Goal: Task Accomplishment & Management: Complete application form

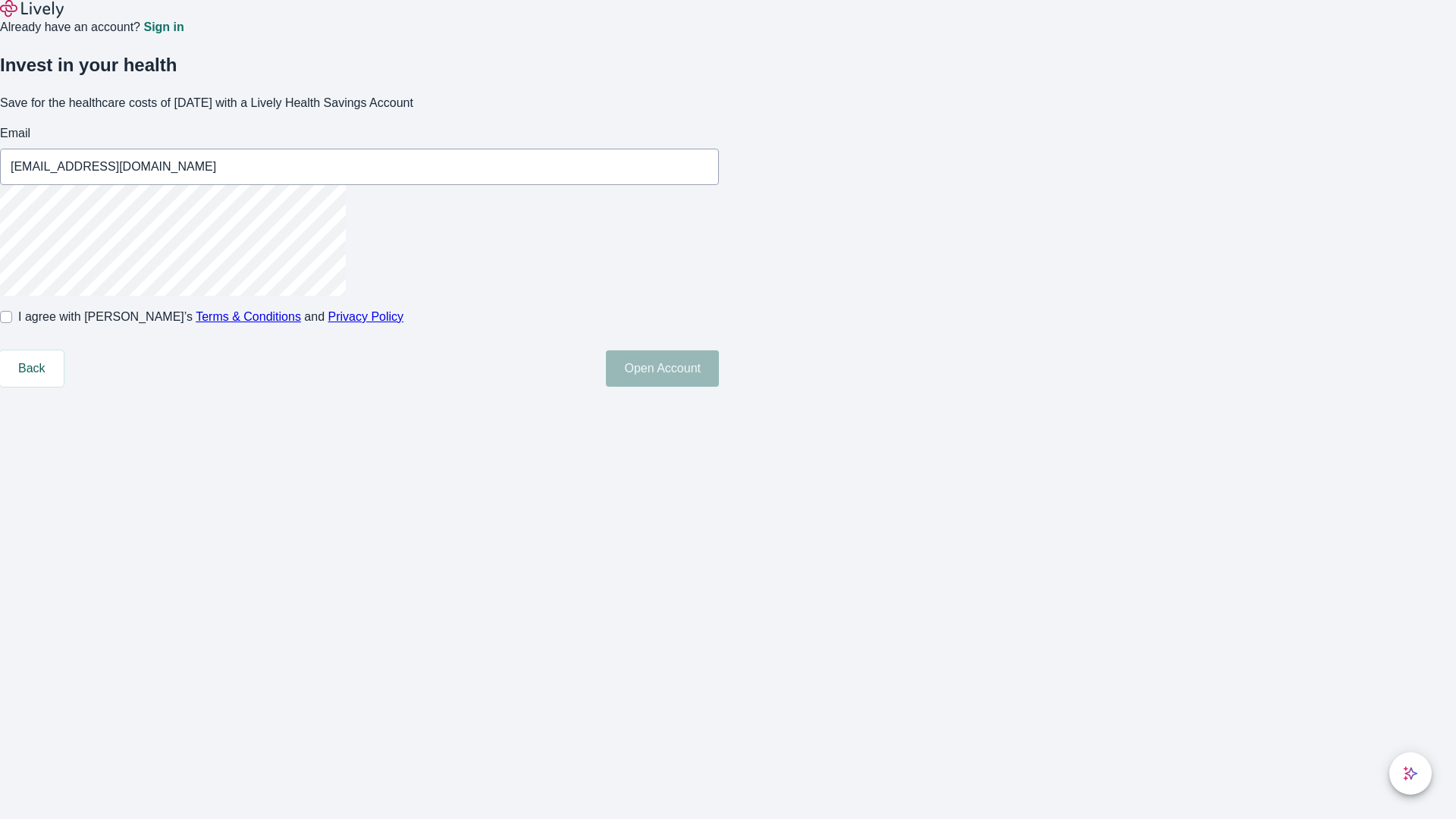
click at [12, 323] on input "I agree with Lively’s Terms & Conditions and Privacy Policy" at bounding box center [6, 317] width 12 height 12
checkbox input "true"
click at [719, 386] on button "Open Account" at bounding box center [662, 368] width 113 height 36
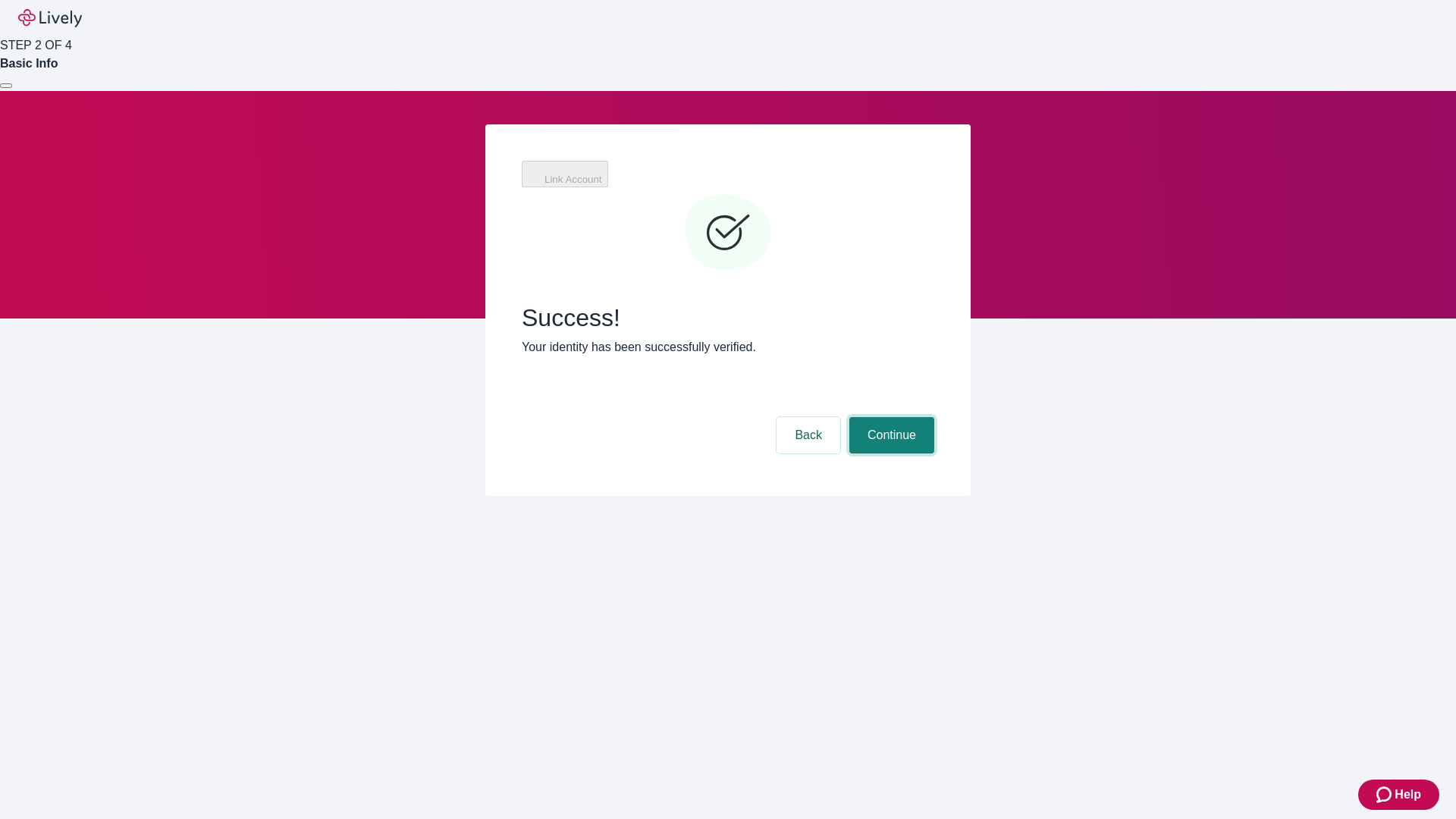
click at [889, 417] on button "Continue" at bounding box center [892, 434] width 85 height 36
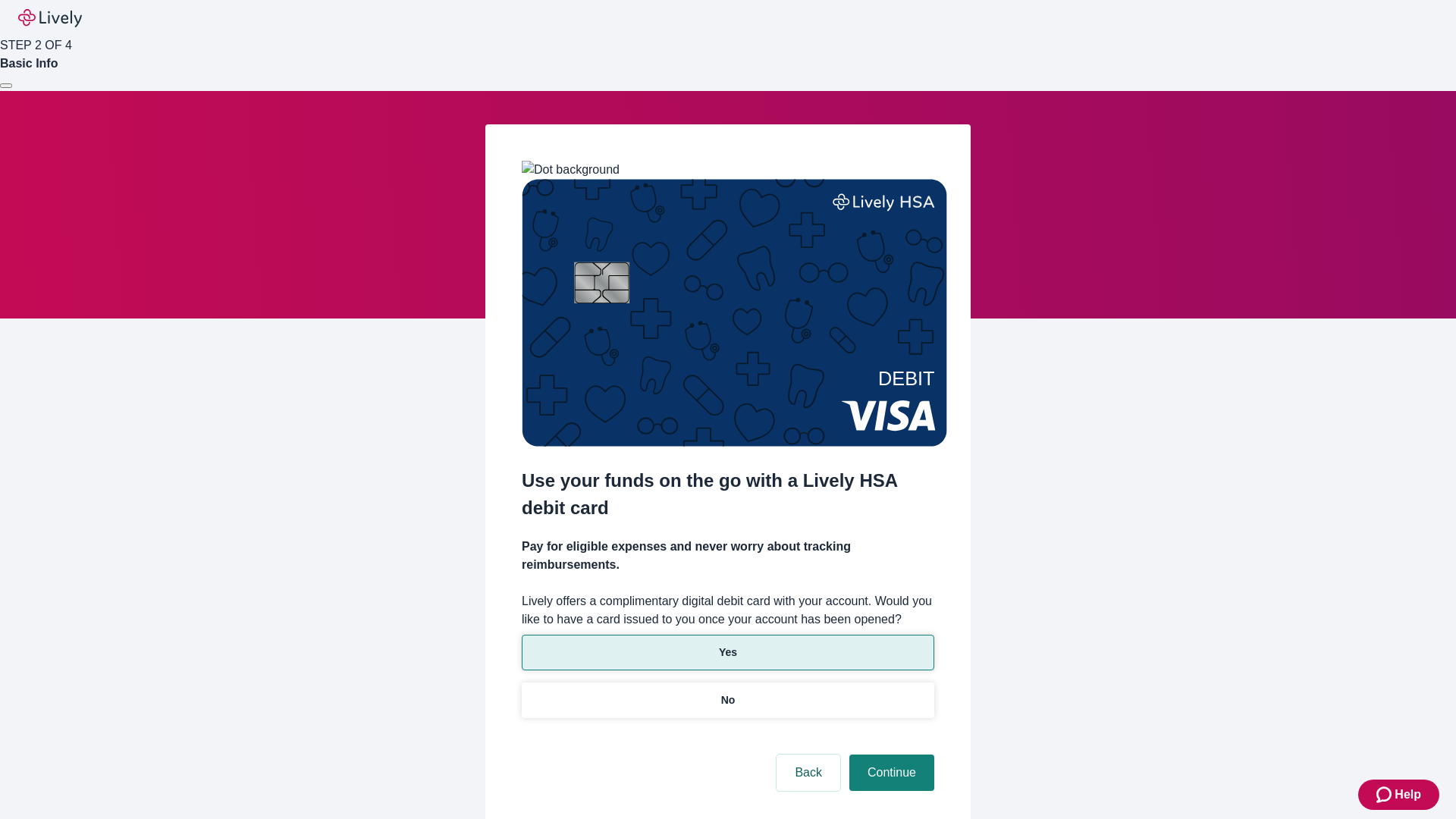
click at [728, 644] on p "Yes" at bounding box center [728, 652] width 18 height 16
click at [889, 754] on button "Continue" at bounding box center [892, 772] width 85 height 36
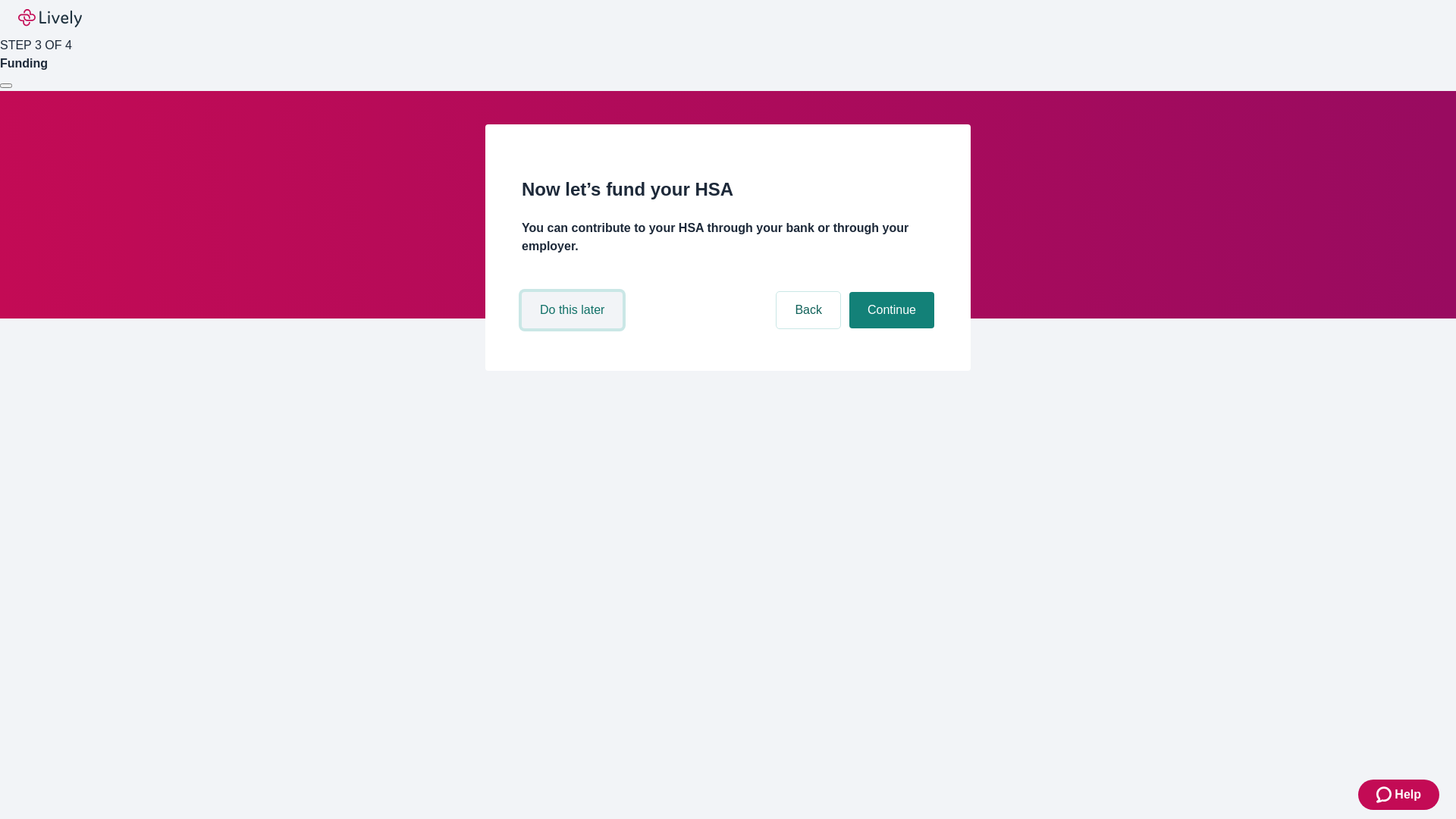
click at [574, 329] on button "Do this later" at bounding box center [572, 310] width 101 height 36
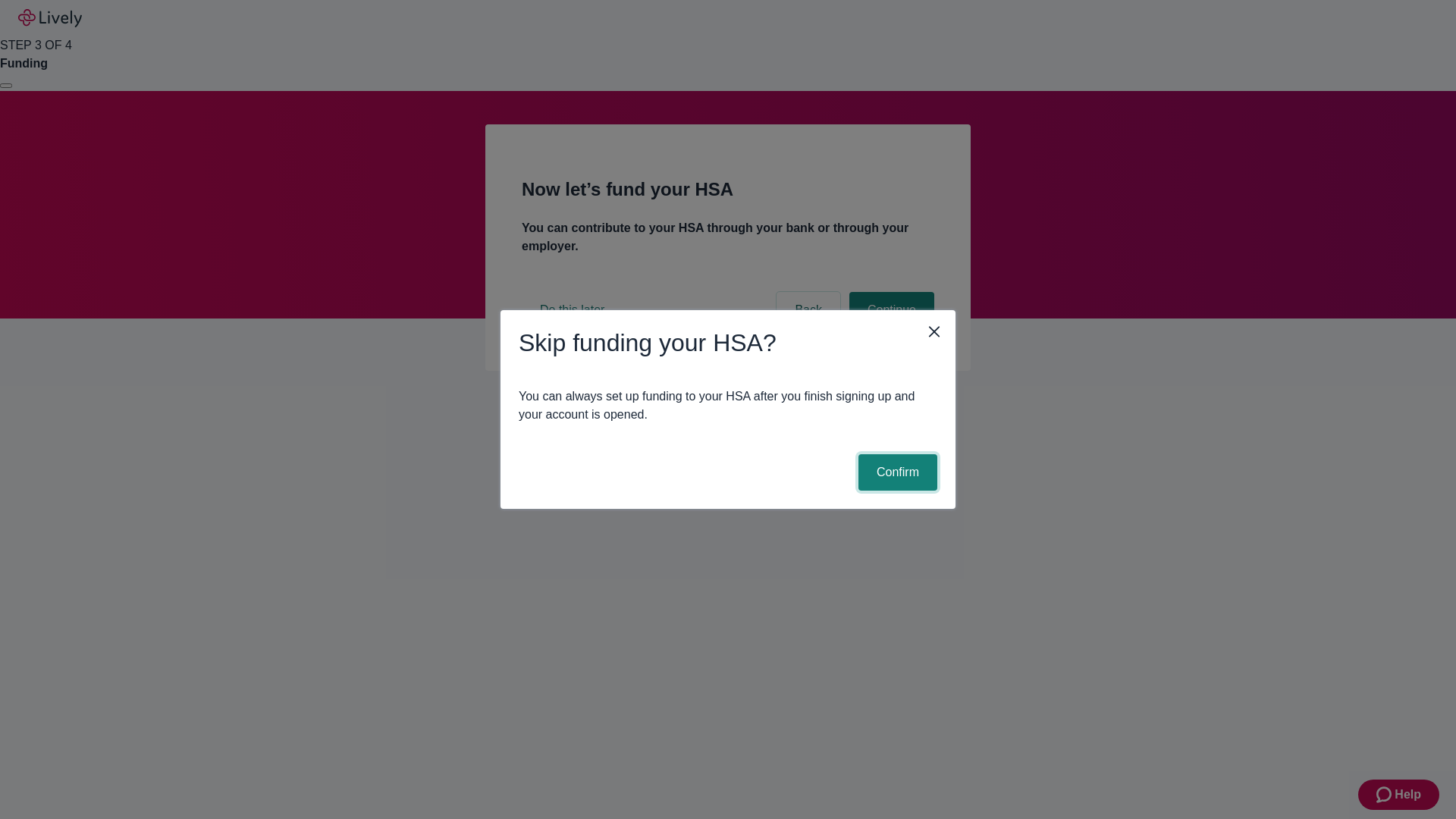
click at [895, 473] on button "Confirm" at bounding box center [897, 472] width 79 height 36
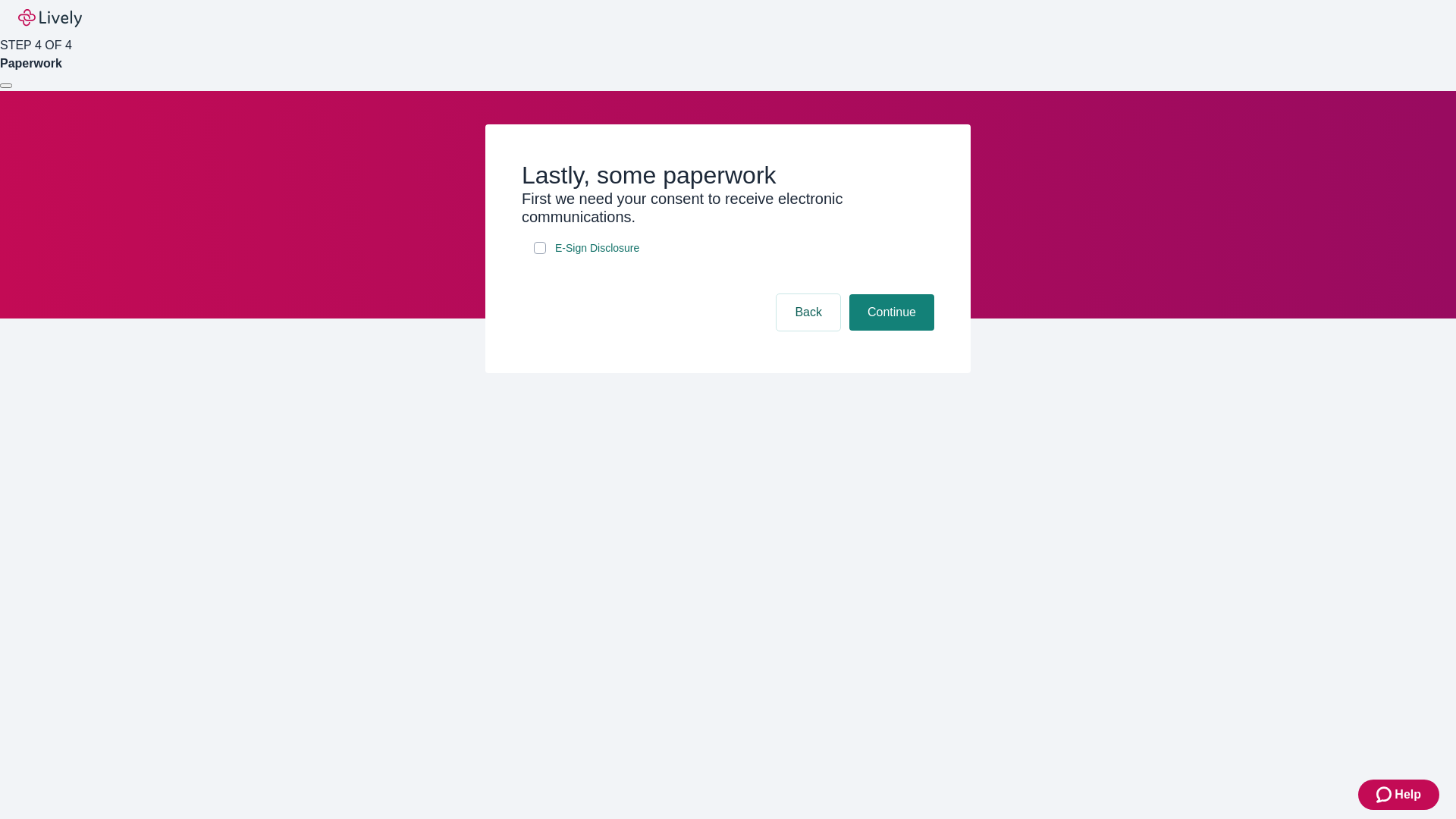
click at [540, 254] on input "E-Sign Disclosure" at bounding box center [540, 248] width 12 height 12
checkbox input "true"
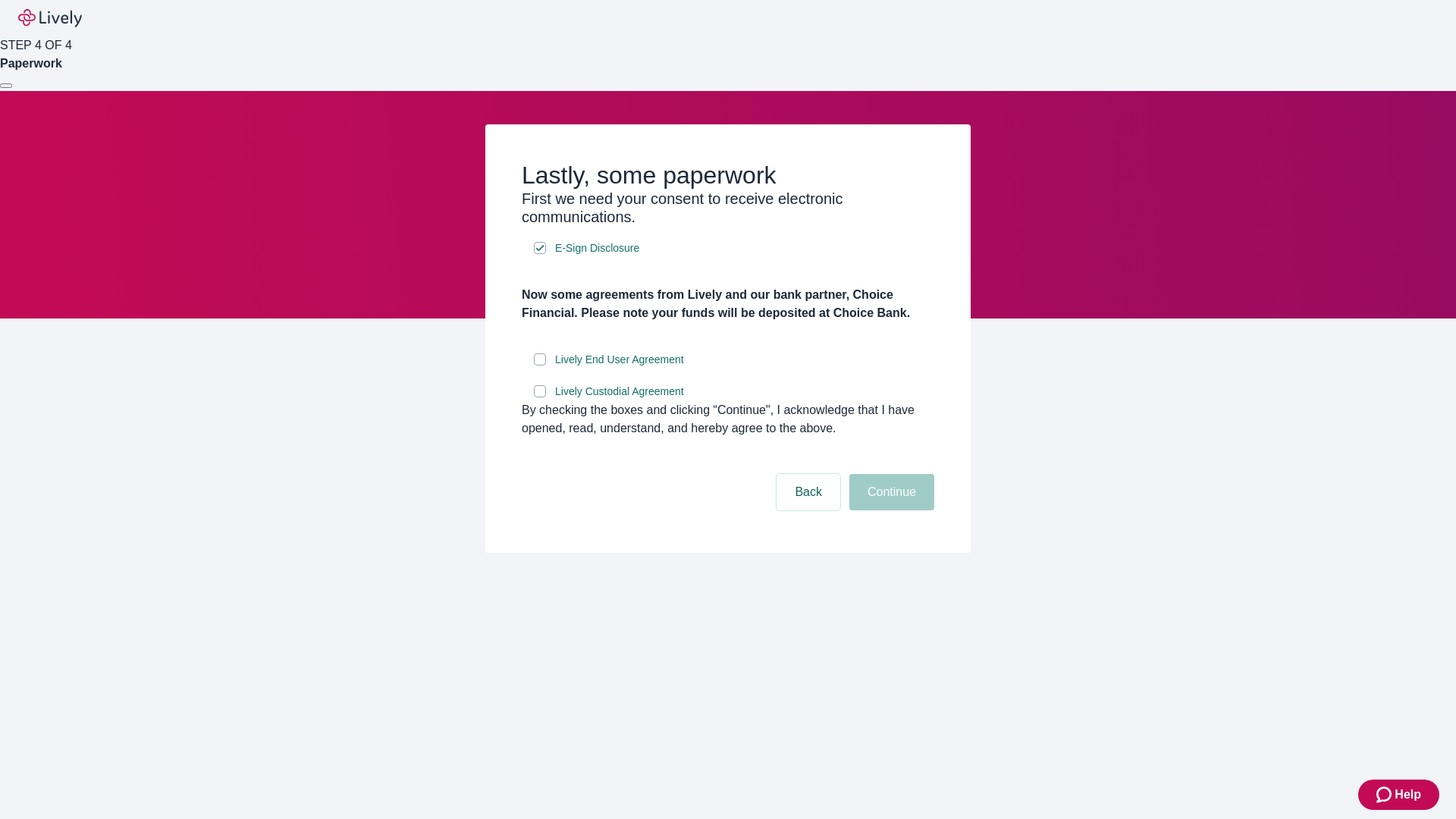
click at [540, 365] on input "Lively End User Agreement" at bounding box center [540, 360] width 12 height 12
checkbox input "true"
click at [540, 397] on input "Lively Custodial Agreement" at bounding box center [540, 392] width 12 height 12
checkbox input "true"
click at [889, 510] on button "Continue" at bounding box center [892, 491] width 85 height 36
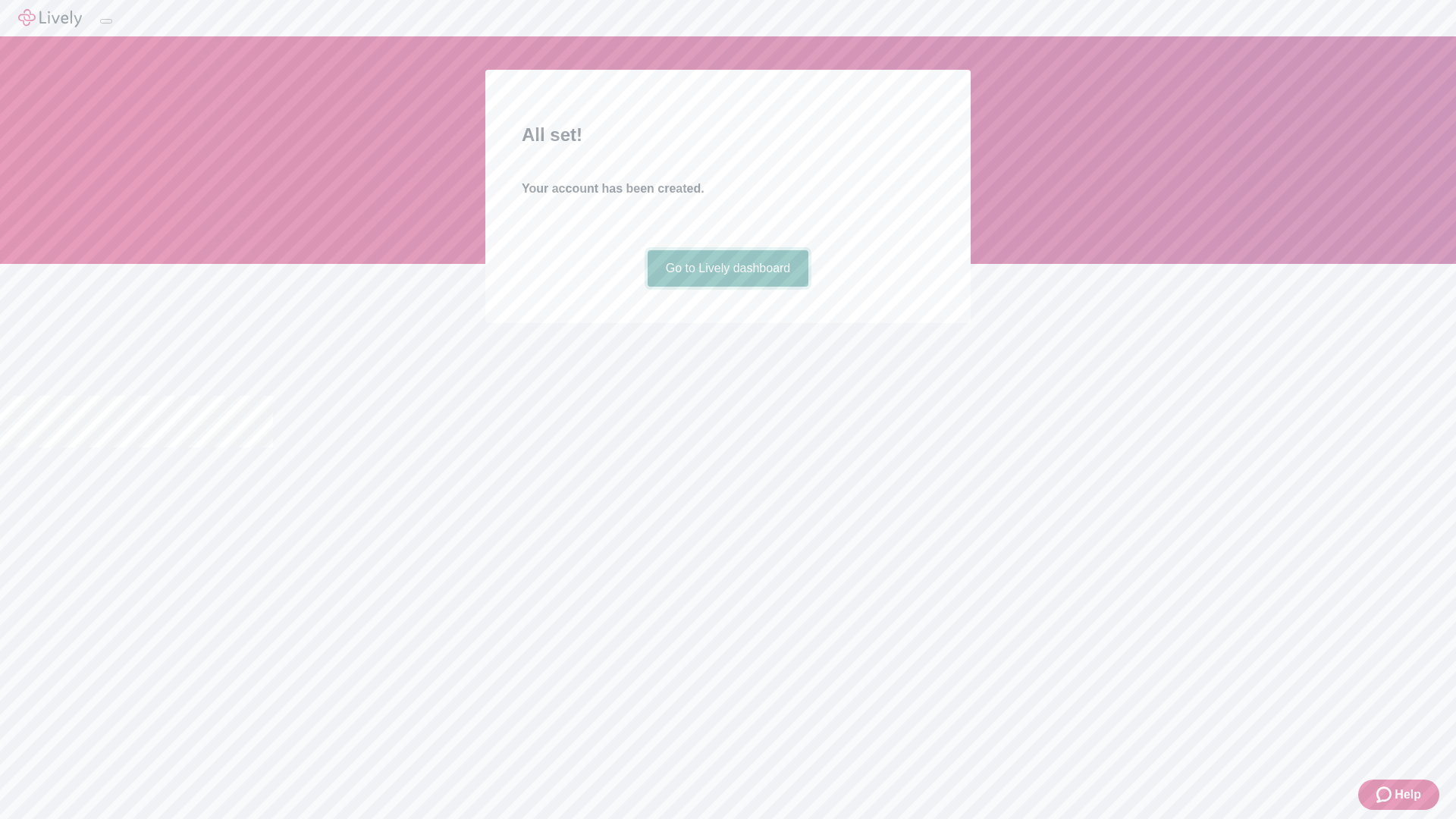
click at [728, 287] on link "Go to Lively dashboard" at bounding box center [728, 268] width 162 height 36
